Goal: Register for event/course

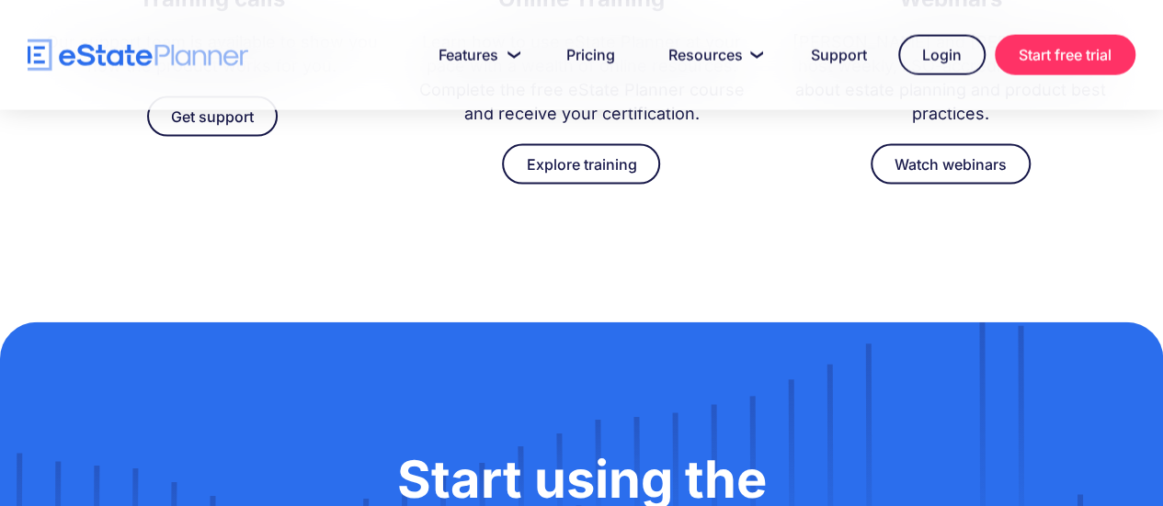
scroll to position [5462, 0]
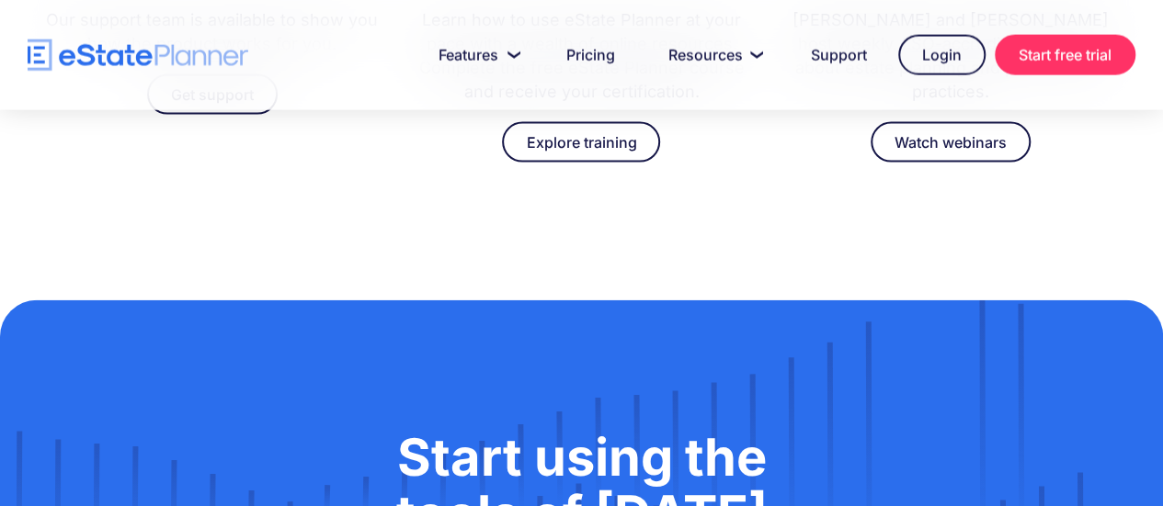
scroll to position [5469, 0]
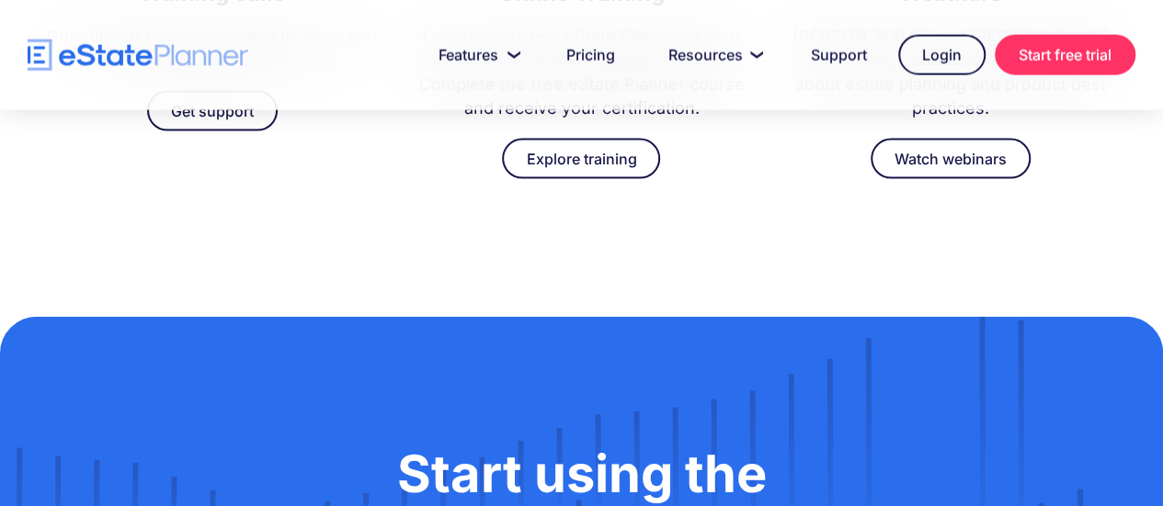
drag, startPoint x: 1170, startPoint y: 32, endPoint x: 1176, endPoint y: 549, distance: 516.6
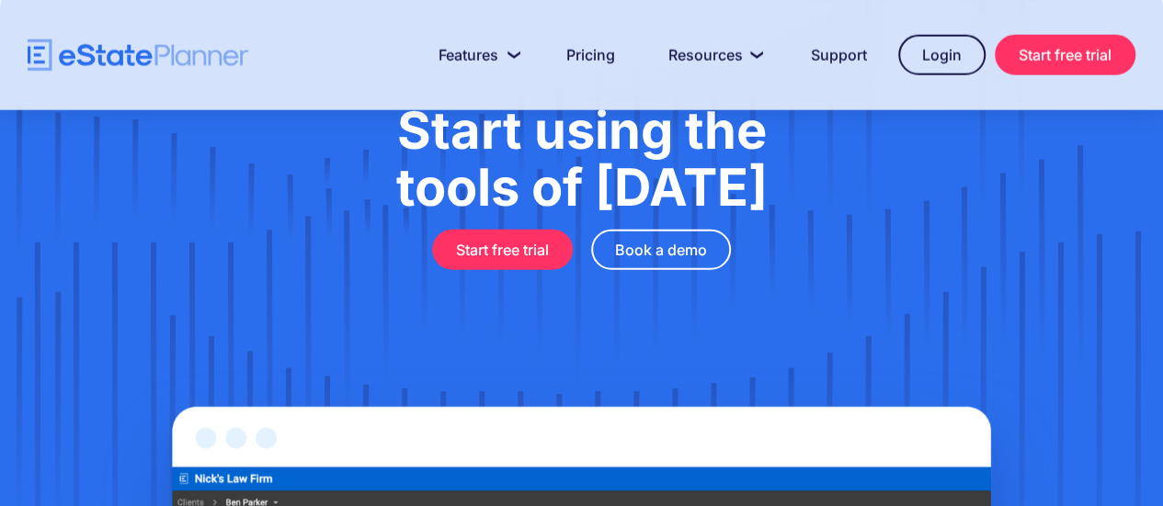
drag, startPoint x: 108, startPoint y: 363, endPoint x: 178, endPoint y: 363, distance: 69.9
copy div "eState Planner."
